Goal: Task Accomplishment & Management: Complete application form

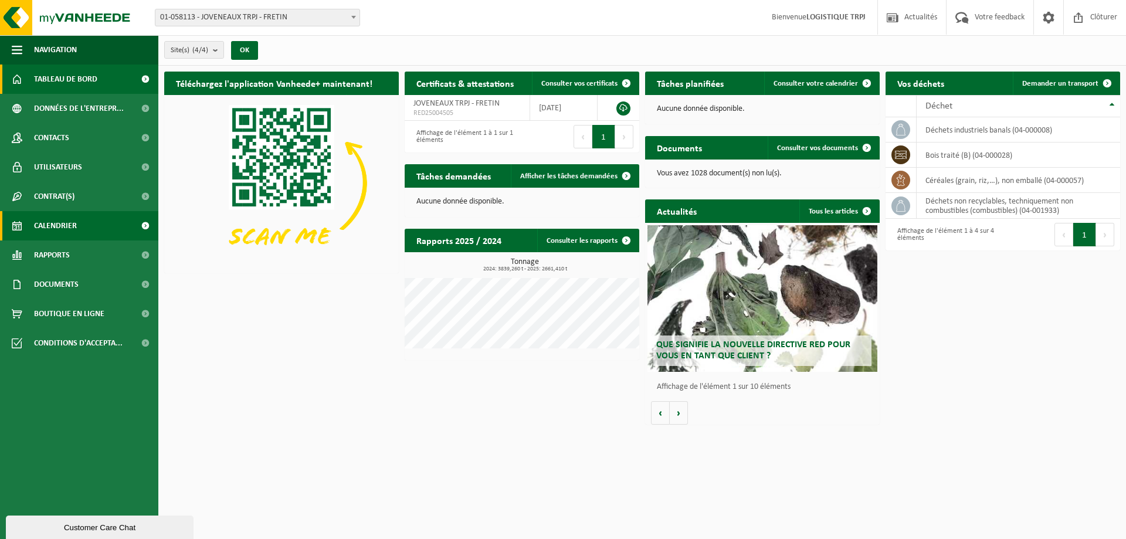
click at [121, 222] on link "Calendrier" at bounding box center [79, 225] width 158 height 29
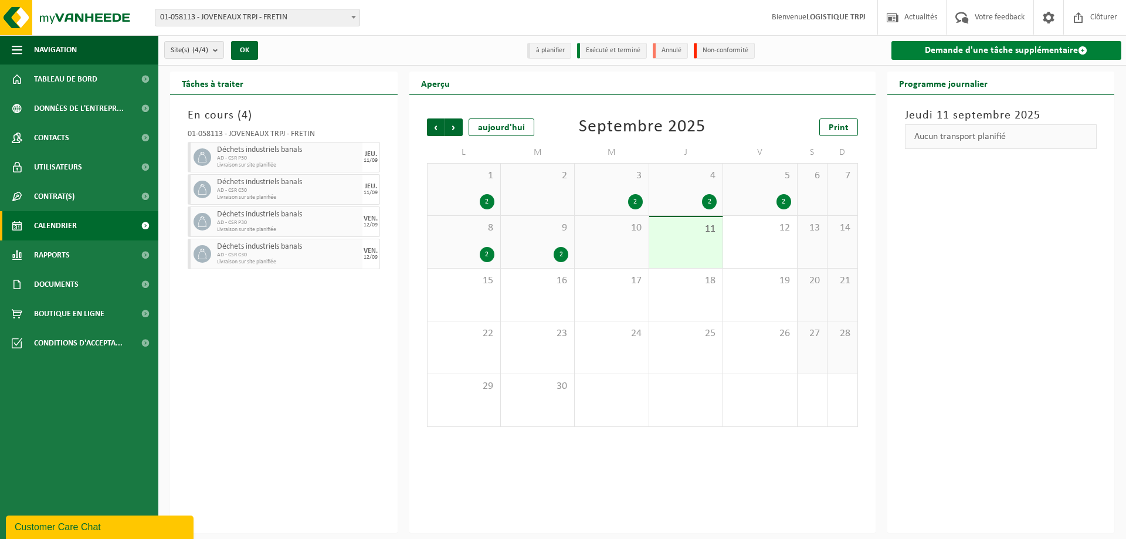
click at [1068, 45] on link "Demande d'une tâche supplémentaire" at bounding box center [1006, 50] width 230 height 19
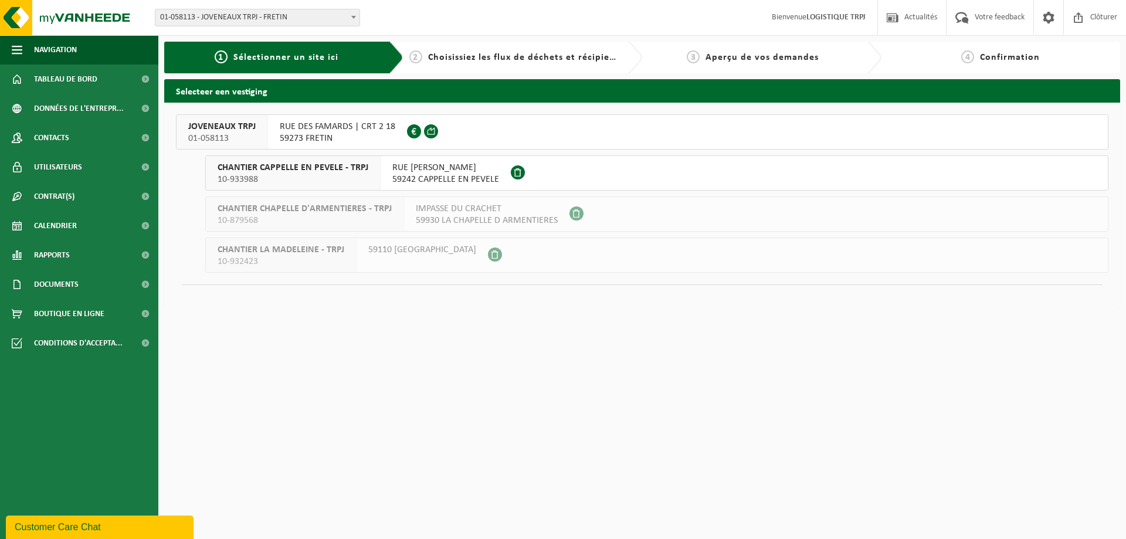
click at [238, 126] on span "JOVENEAUX TRPJ" at bounding box center [221, 127] width 67 height 12
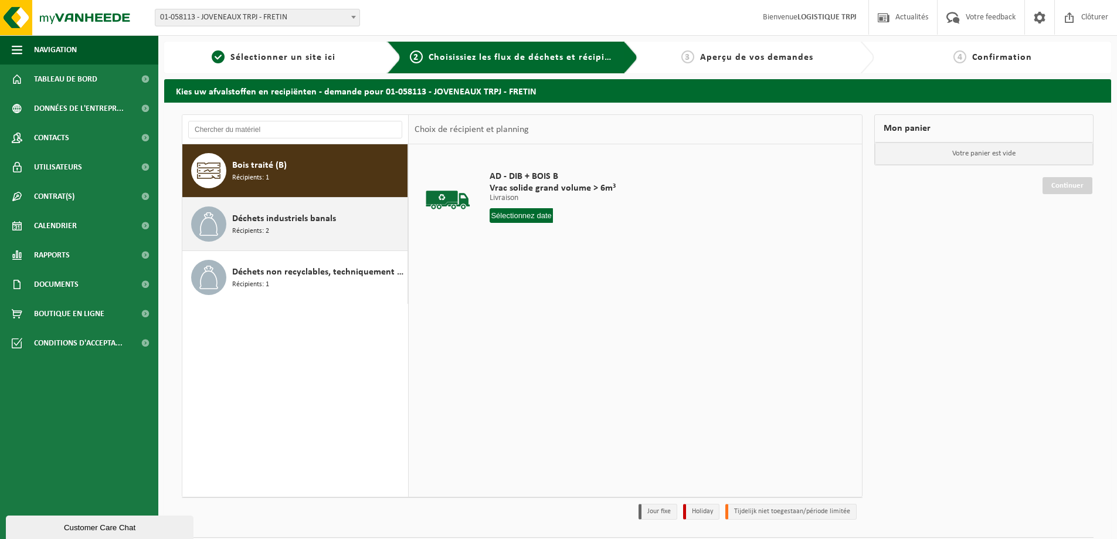
click at [337, 230] on div "Déchets industriels banals Récipients: 2" at bounding box center [318, 223] width 172 height 35
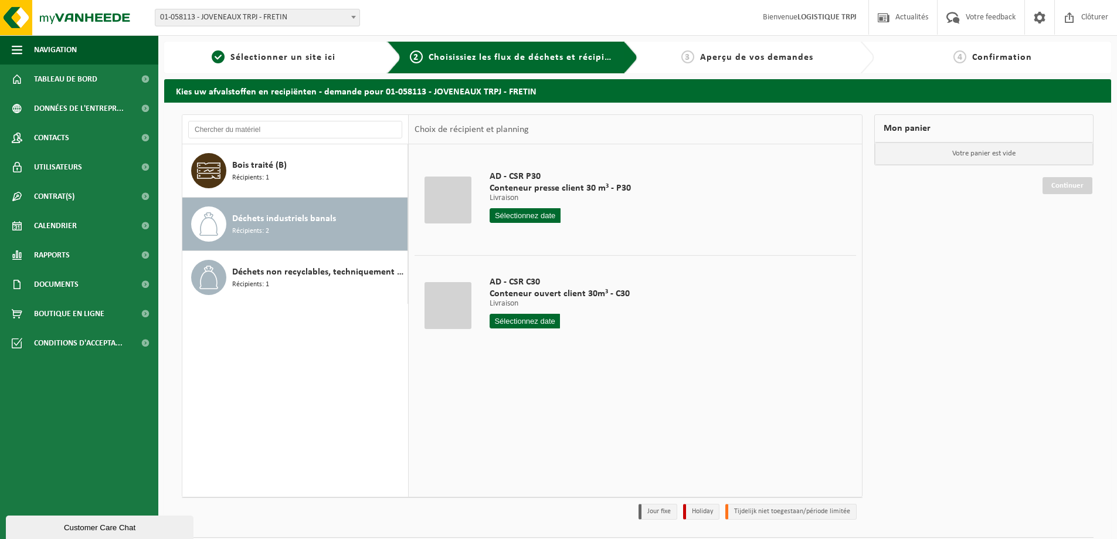
click at [541, 213] on input "text" at bounding box center [525, 215] width 71 height 15
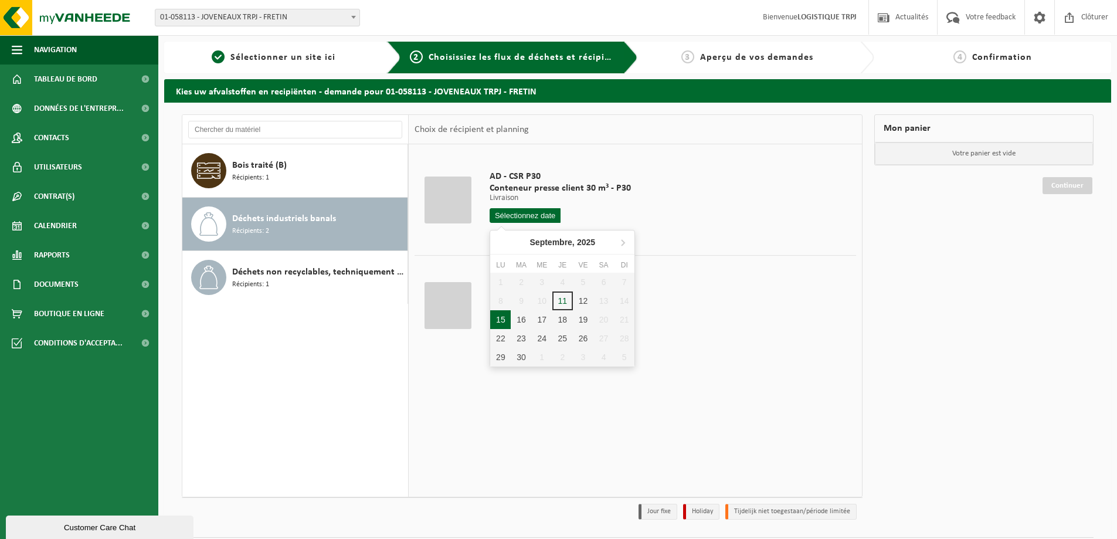
click at [504, 318] on div "15" at bounding box center [500, 319] width 21 height 19
type input "à partir de 2025-09-15"
type input "2025-09-15"
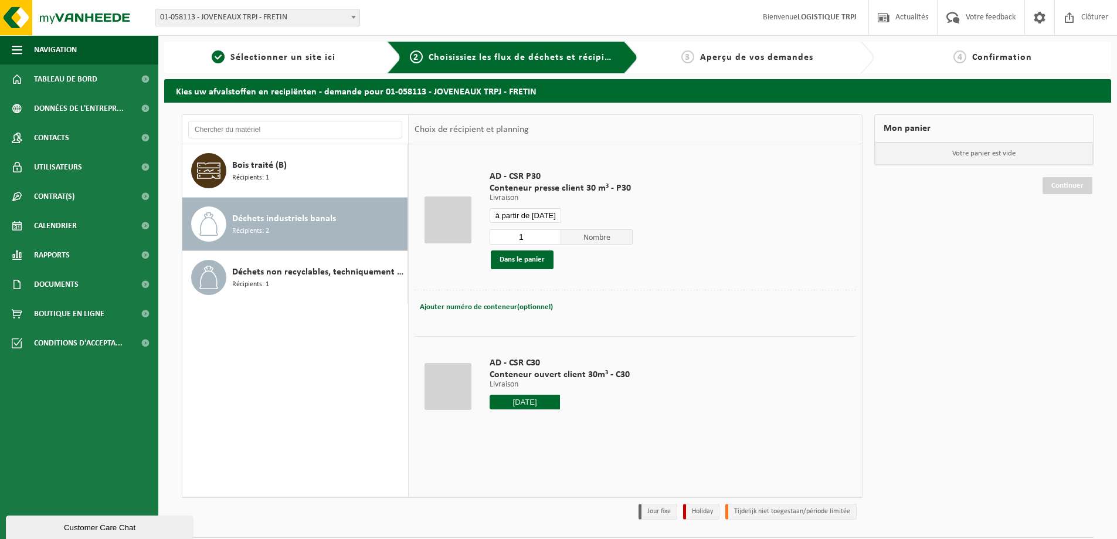
click at [538, 396] on input "2025-09-15" at bounding box center [525, 402] width 70 height 15
click at [508, 508] on div "15" at bounding box center [500, 505] width 21 height 19
click at [506, 506] on div "15" at bounding box center [500, 505] width 21 height 19
type input "à partir de 2025-09-15"
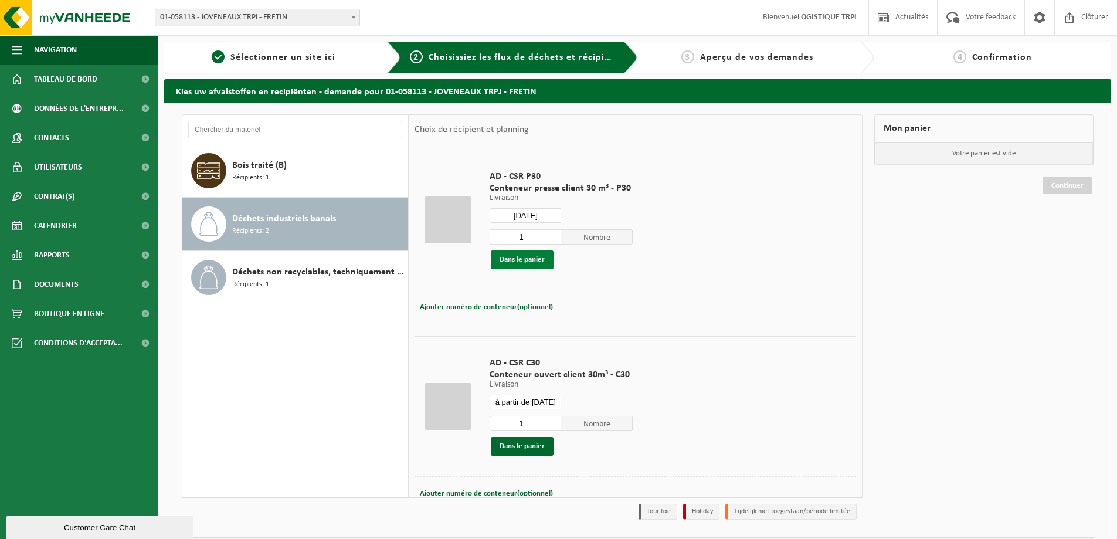
click at [525, 258] on button "Dans le panier" at bounding box center [522, 259] width 63 height 19
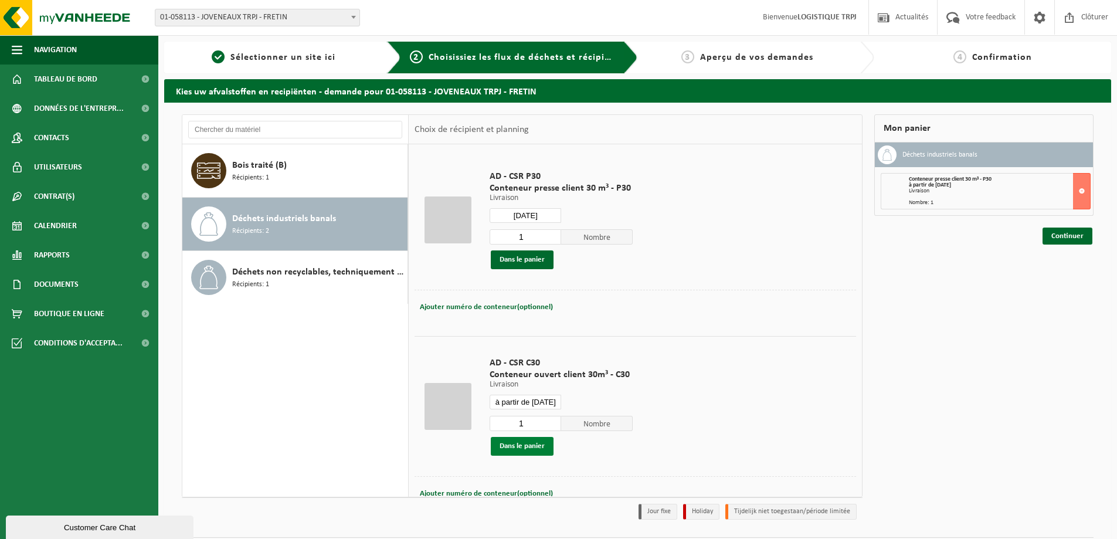
click at [527, 447] on button "Dans le panier" at bounding box center [522, 446] width 63 height 19
click at [526, 215] on input "2025-09-15" at bounding box center [526, 215] width 72 height 15
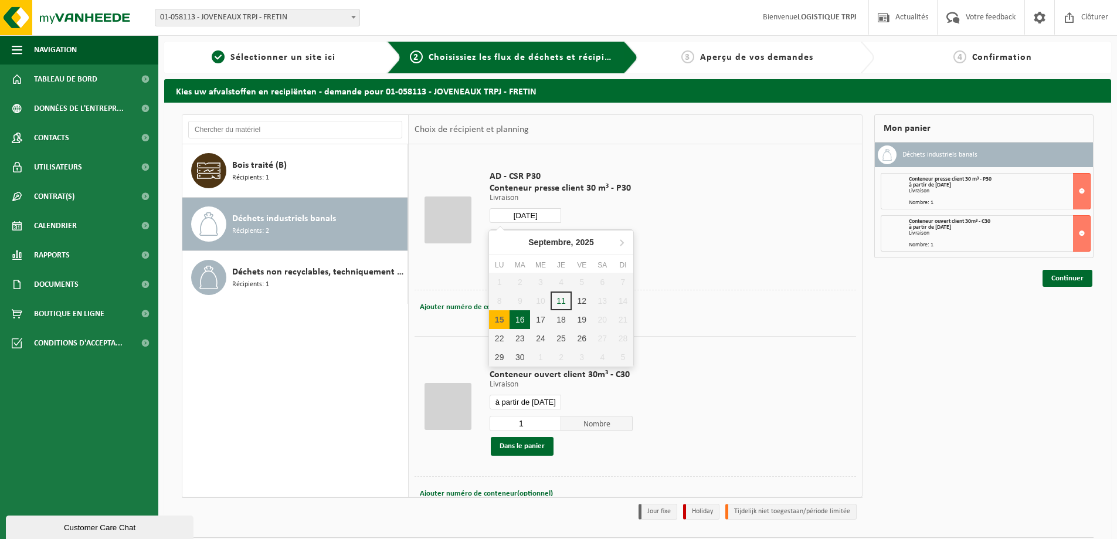
click at [521, 318] on div "16" at bounding box center [520, 319] width 21 height 19
type input "à partir de 2025-09-16"
type input "2025-09-16"
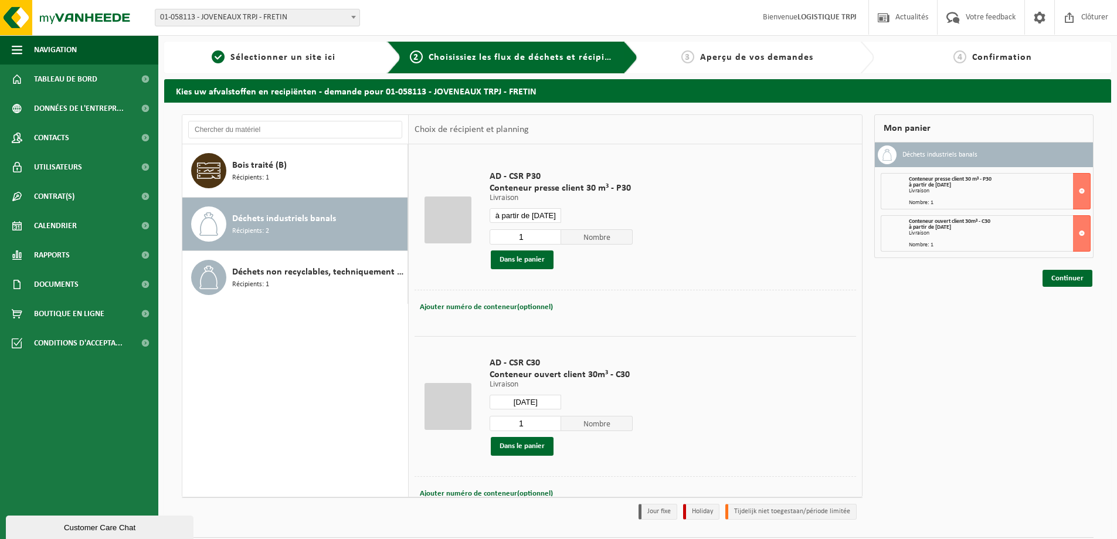
click at [544, 399] on input "2025-09-16" at bounding box center [526, 402] width 72 height 15
click at [520, 499] on div "16" at bounding box center [520, 505] width 21 height 19
click at [520, 506] on div "16" at bounding box center [520, 505] width 21 height 19
type input "à partir de 2025-09-16"
click at [533, 262] on button "Dans le panier" at bounding box center [522, 259] width 63 height 19
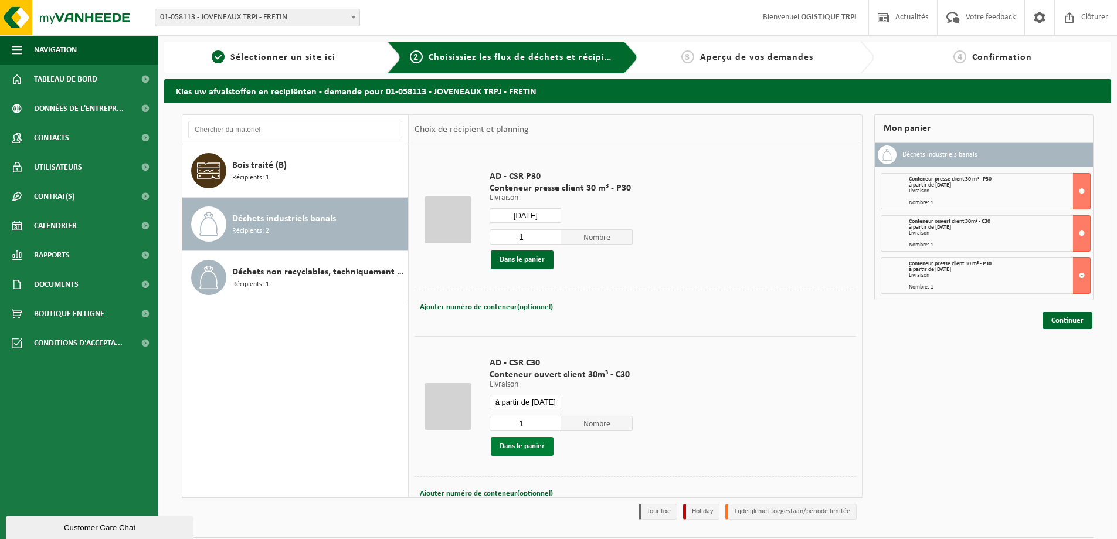
click at [535, 447] on button "Dans le panier" at bounding box center [522, 446] width 63 height 19
click at [538, 213] on input "2025-09-16" at bounding box center [526, 215] width 72 height 15
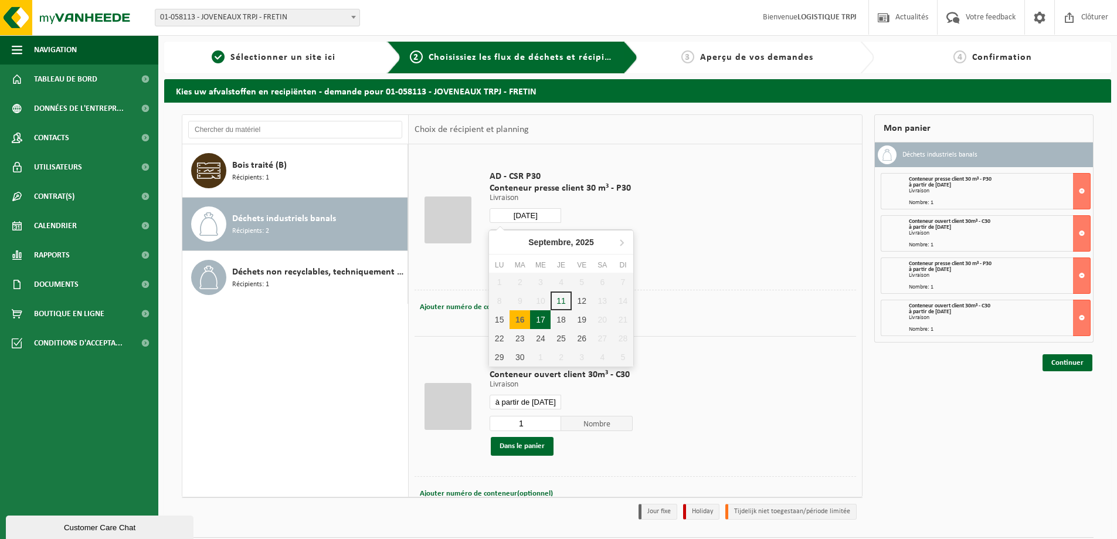
click at [542, 323] on div "17" at bounding box center [540, 319] width 21 height 19
type input "à partir de 2025-09-17"
type input "2025-09-17"
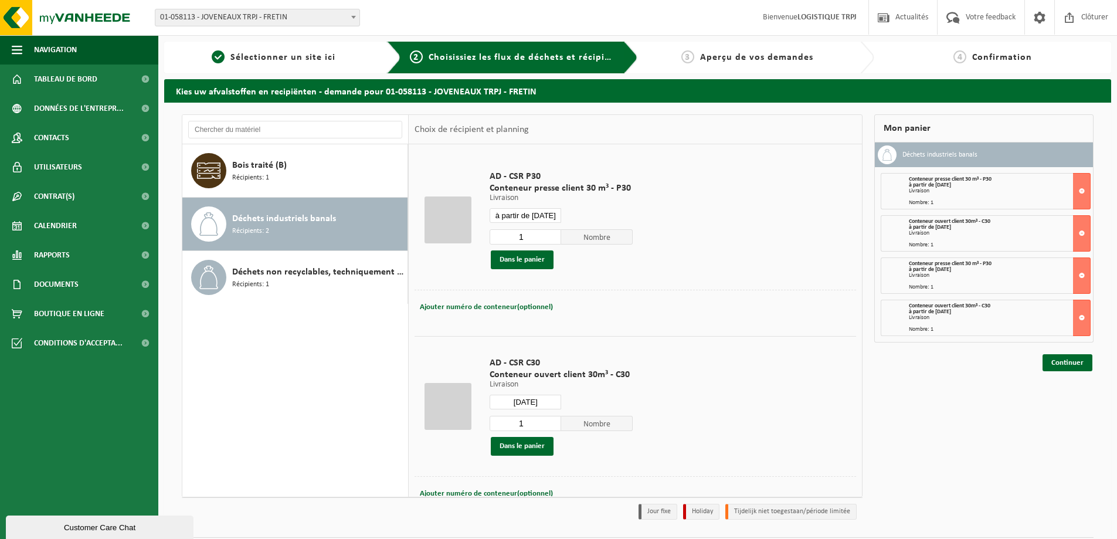
click at [538, 405] on input "2025-09-17" at bounding box center [526, 402] width 72 height 15
click at [540, 505] on div "17" at bounding box center [540, 505] width 21 height 19
click at [545, 506] on div "17" at bounding box center [540, 505] width 21 height 19
type input "à partir de 2025-09-17"
click at [537, 263] on button "Dans le panier" at bounding box center [522, 259] width 63 height 19
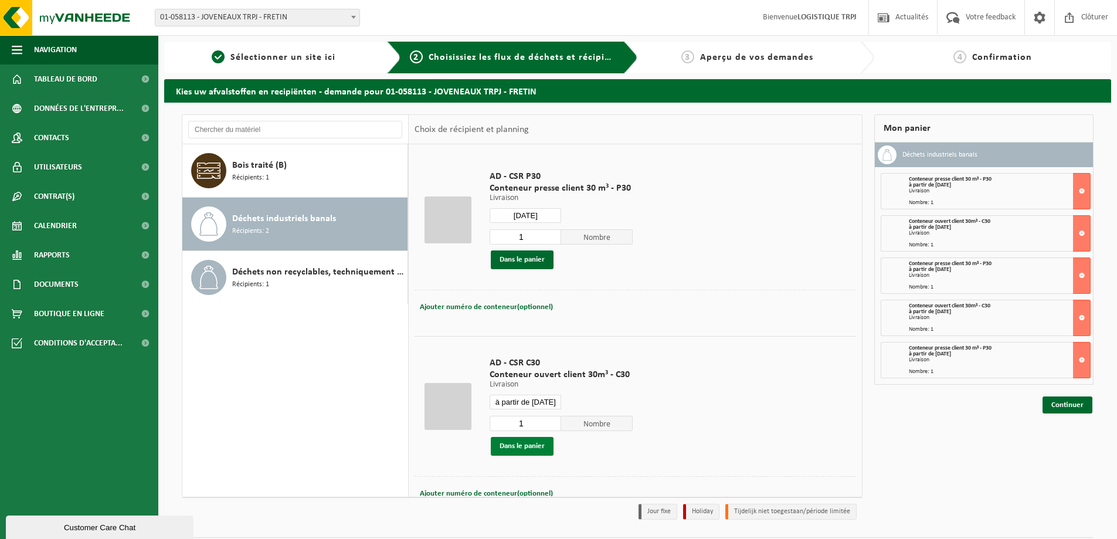
click at [534, 446] on button "Dans le panier" at bounding box center [522, 446] width 63 height 19
click at [520, 208] on div "AD - CSR P30 Conteneur presse client 30 m³ - P30 Livraison Livraison Livraison …" at bounding box center [561, 220] width 155 height 122
click at [521, 212] on input "2025-09-17" at bounding box center [526, 215] width 72 height 15
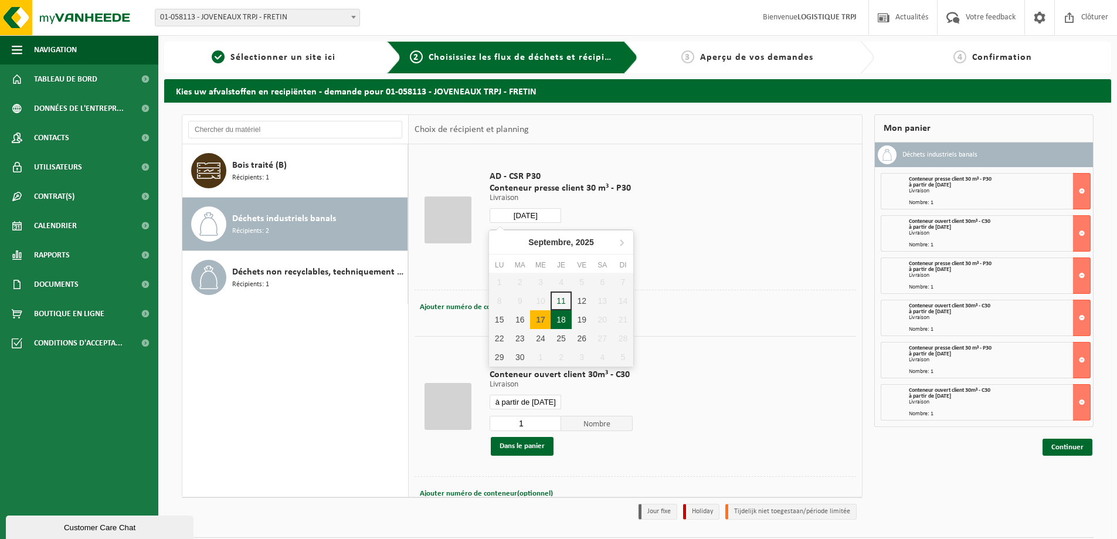
click at [565, 320] on div "18" at bounding box center [561, 319] width 21 height 19
type input "à partir de 2025-09-18"
type input "2025-09-18"
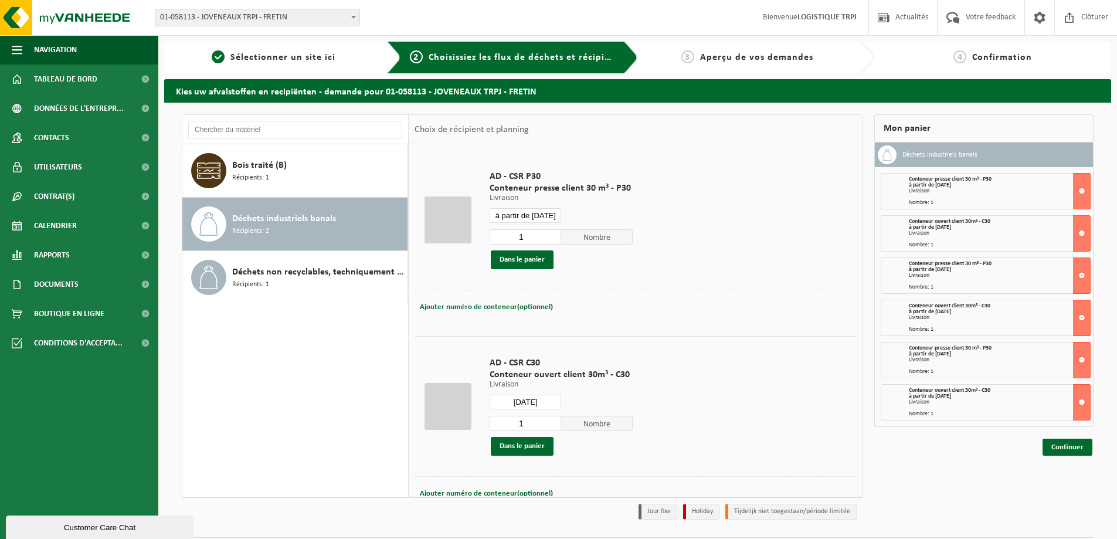
click at [545, 399] on input "2025-09-18" at bounding box center [526, 402] width 72 height 15
click at [563, 506] on div "18" at bounding box center [561, 505] width 21 height 19
click at [561, 510] on div "18" at bounding box center [561, 505] width 21 height 19
type input "à partir de 2025-09-18"
click at [541, 263] on button "Dans le panier" at bounding box center [522, 259] width 63 height 19
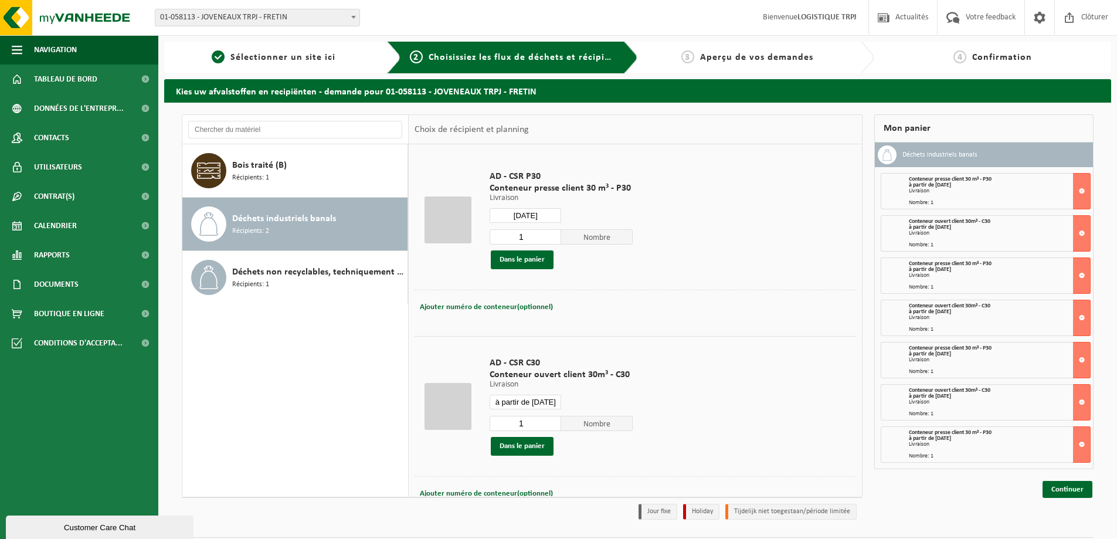
click at [523, 455] on div "AD - CSR C30 Conteneur ouvert client 30m³ - C30 Livraison Livraison Livraison à…" at bounding box center [561, 406] width 155 height 122
click at [526, 448] on button "Dans le panier" at bounding box center [522, 446] width 63 height 19
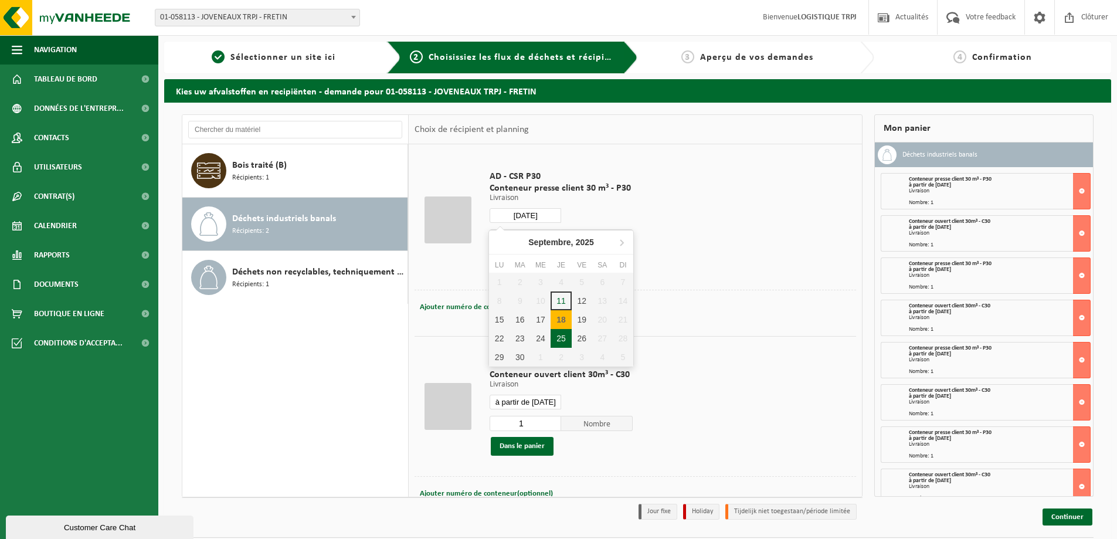
click at [538, 219] on input "2025-09-18" at bounding box center [526, 215] width 72 height 15
click at [581, 317] on div "19" at bounding box center [582, 319] width 21 height 19
type input "à partir de 2025-09-19"
type input "2025-09-19"
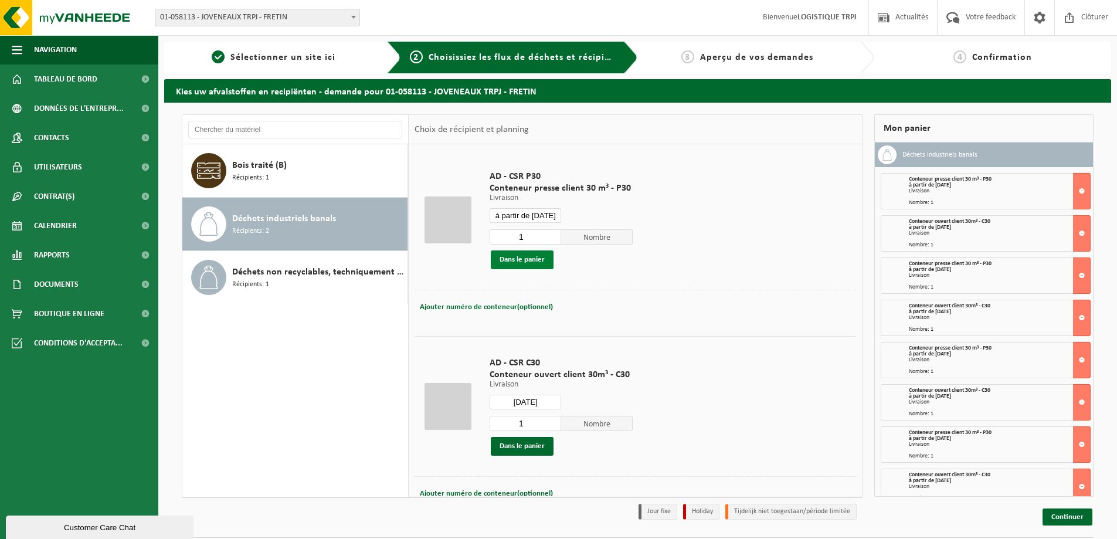
click at [542, 258] on button "Dans le panier" at bounding box center [522, 259] width 63 height 19
click at [535, 449] on button "Dans le panier" at bounding box center [522, 446] width 63 height 19
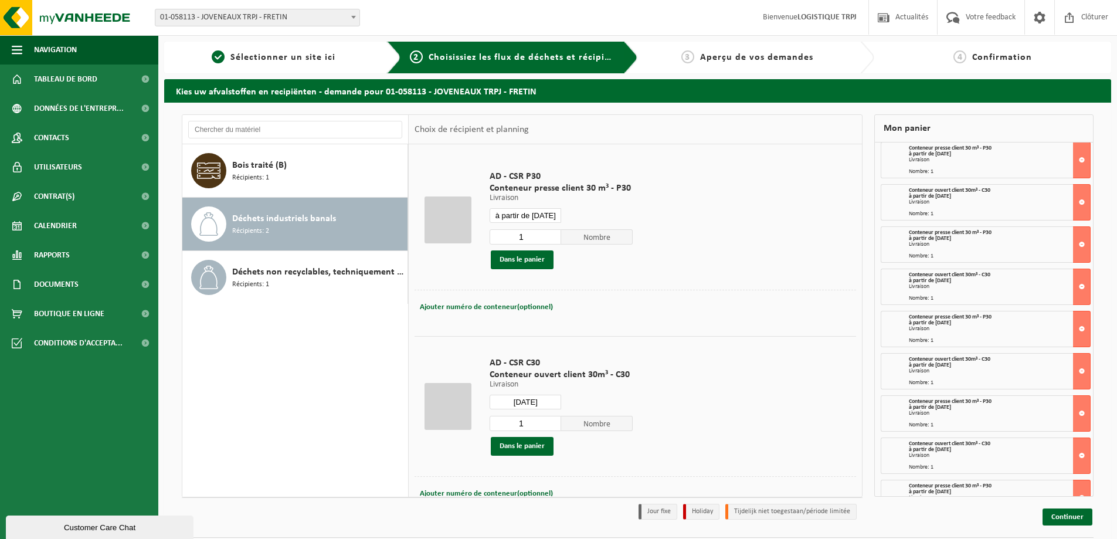
scroll to position [57, 0]
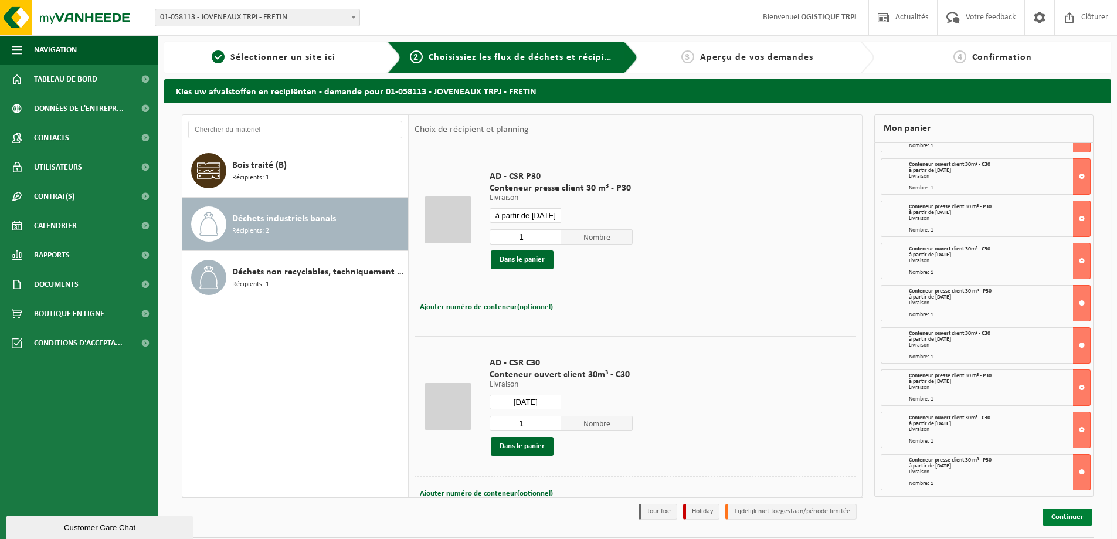
click at [1079, 522] on link "Continuer" at bounding box center [1068, 516] width 50 height 17
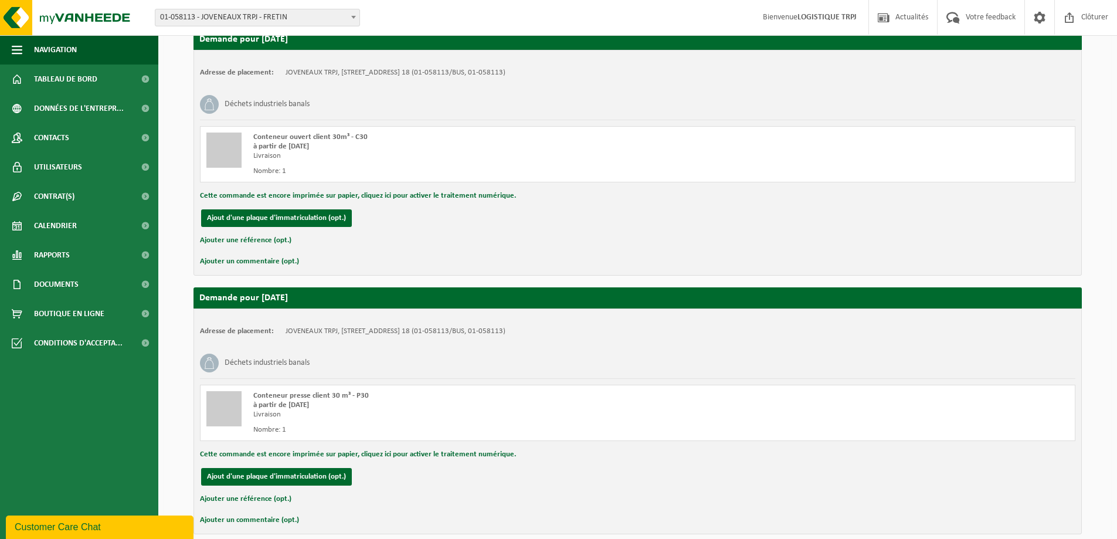
scroll to position [2078, 0]
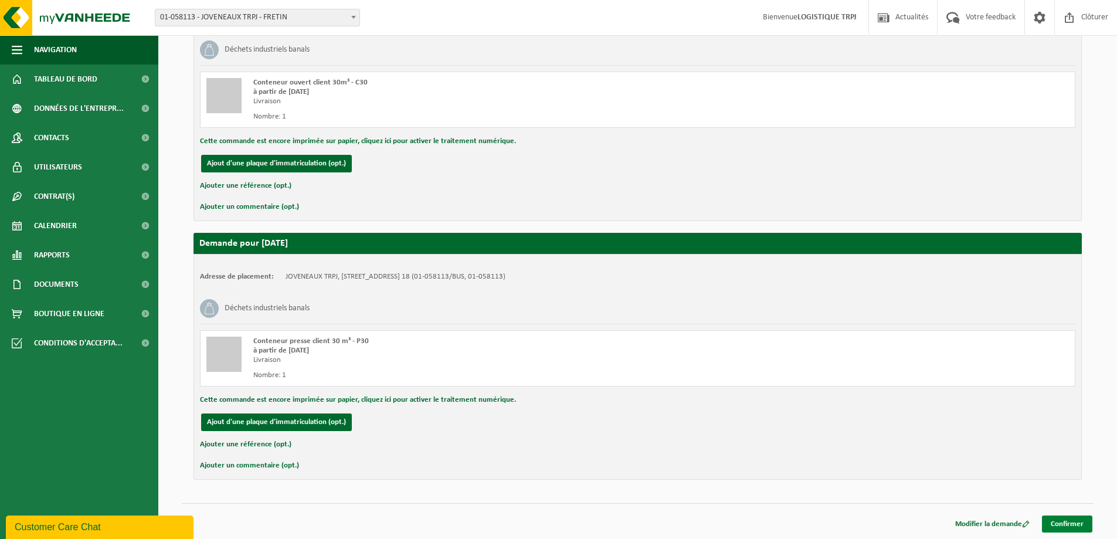
click at [1084, 520] on link "Confirmer" at bounding box center [1067, 524] width 50 height 17
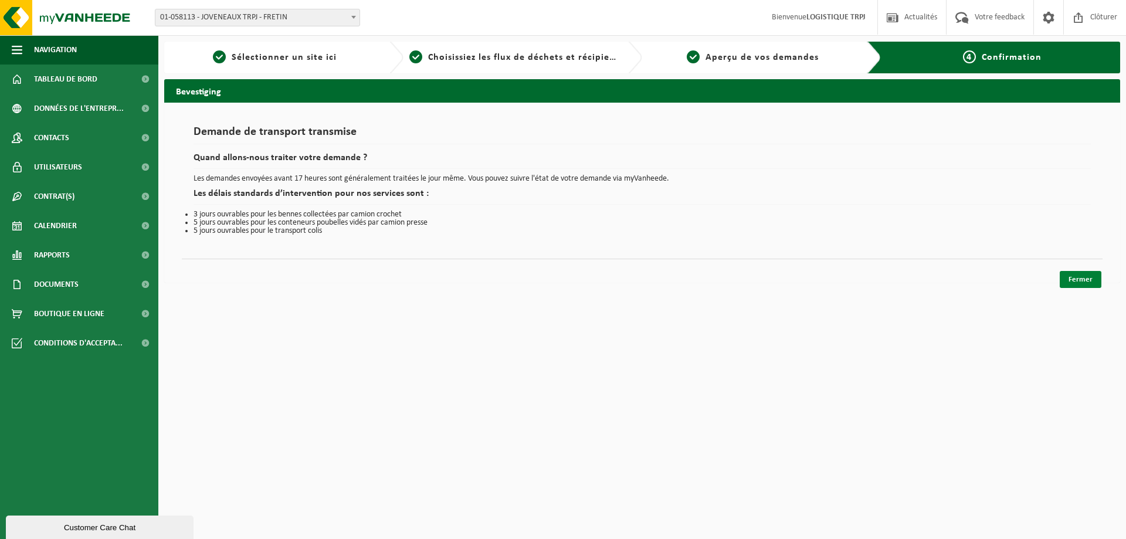
click at [1083, 280] on link "Fermer" at bounding box center [1081, 279] width 42 height 17
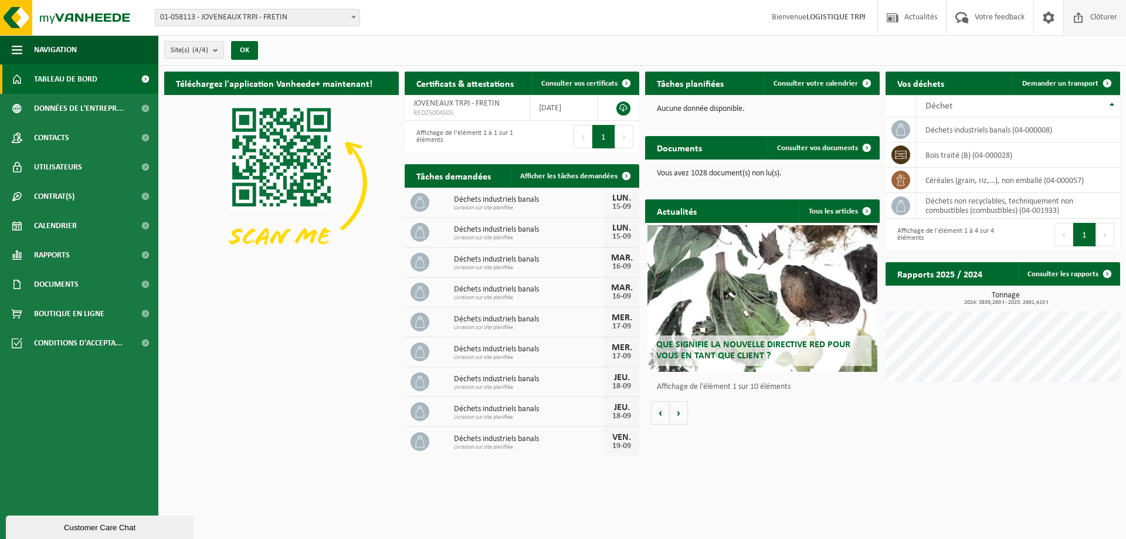
click at [1081, 7] on span at bounding box center [1079, 17] width 18 height 35
